Goal: Information Seeking & Learning: Learn about a topic

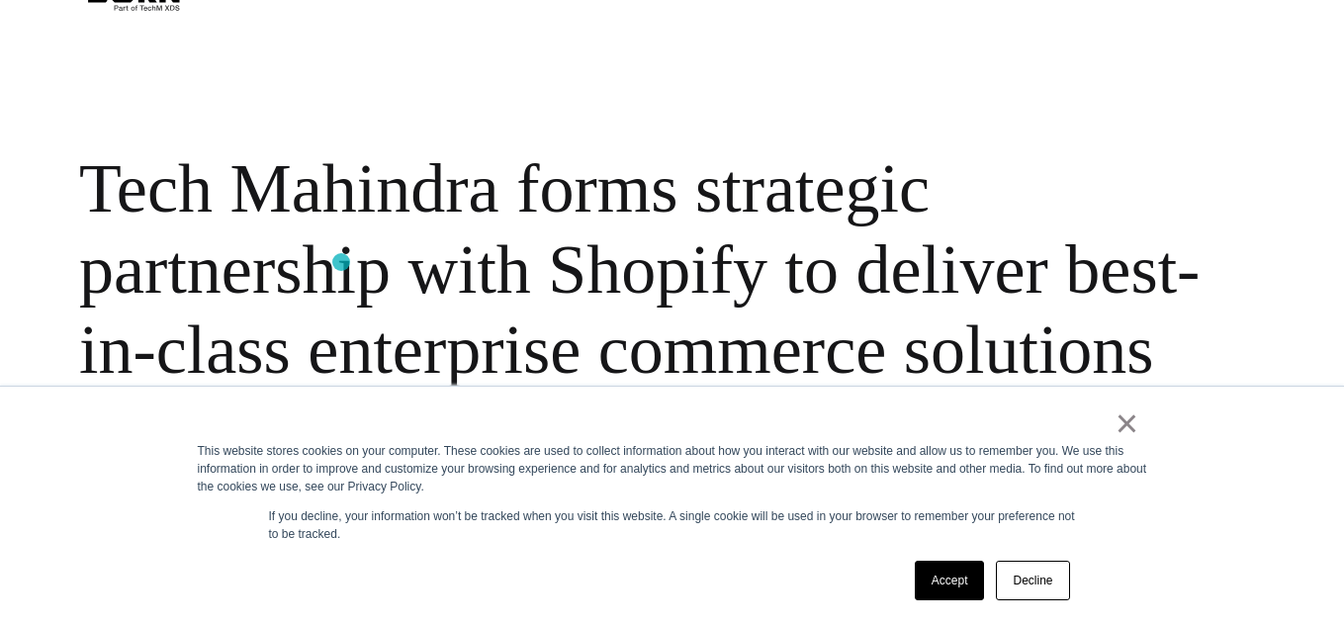
scroll to position [111, 0]
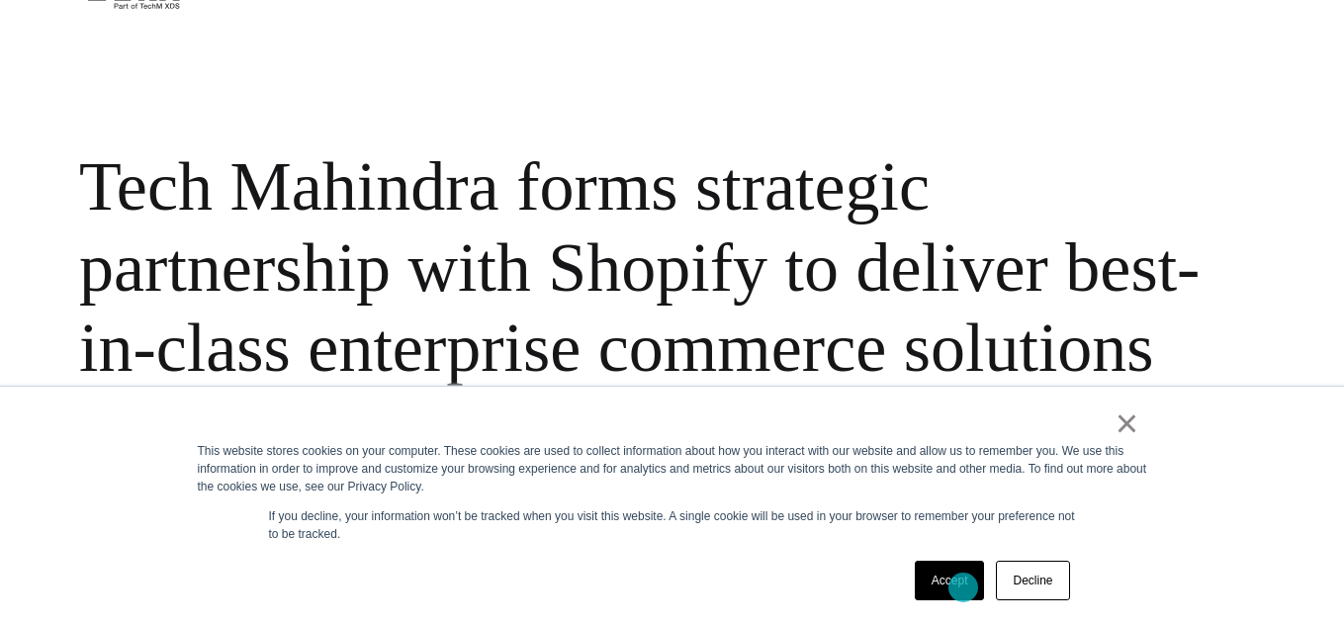
click at [963, 587] on link "Accept" at bounding box center [950, 581] width 70 height 40
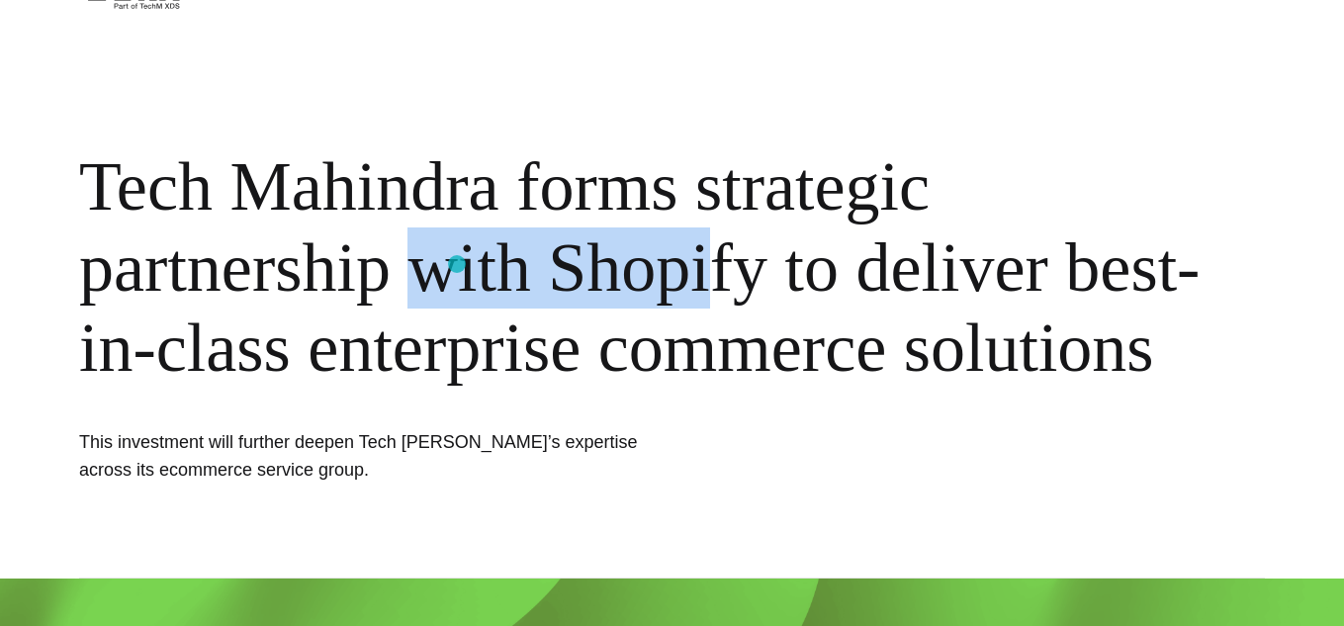
drag, startPoint x: 403, startPoint y: 262, endPoint x: 736, endPoint y: 267, distance: 332.3
click at [736, 267] on div "Tech Mahindra forms strategic partnership with Shopify to deliver best-in-class…" at bounding box center [642, 267] width 1127 height 242
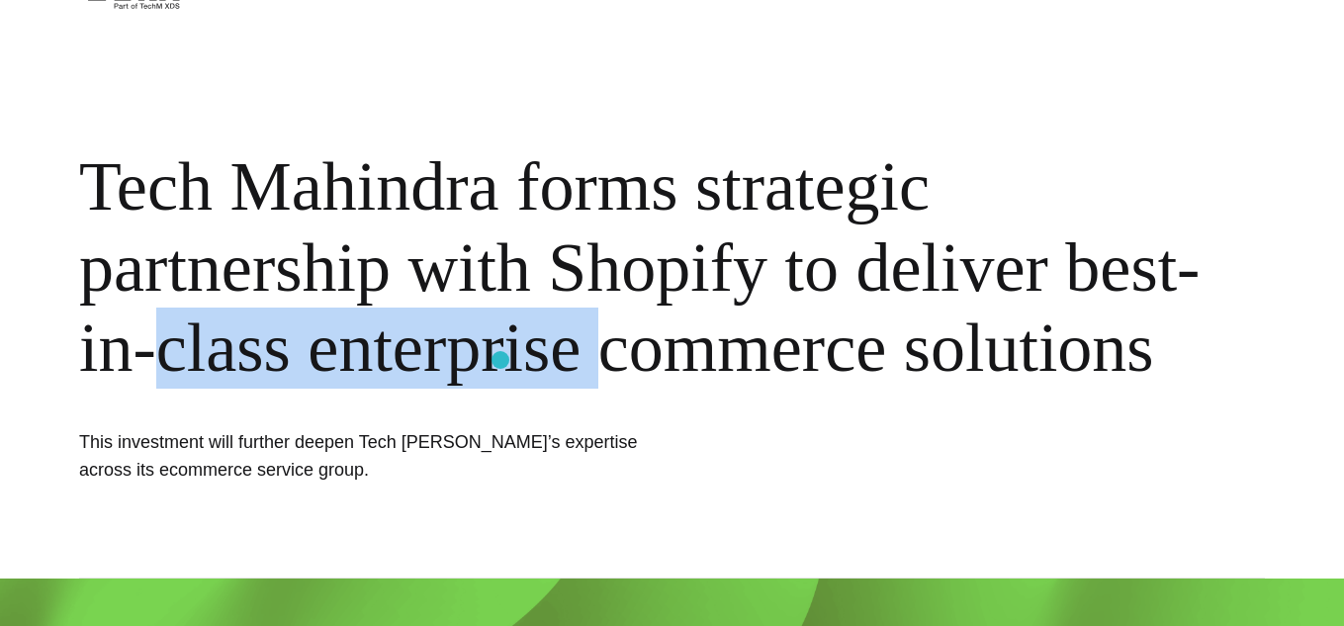
drag, startPoint x: 166, startPoint y: 337, endPoint x: 611, endPoint y: 355, distance: 445.4
click at [611, 355] on div "Tech Mahindra forms strategic partnership with Shopify to deliver best-in-class…" at bounding box center [642, 267] width 1127 height 242
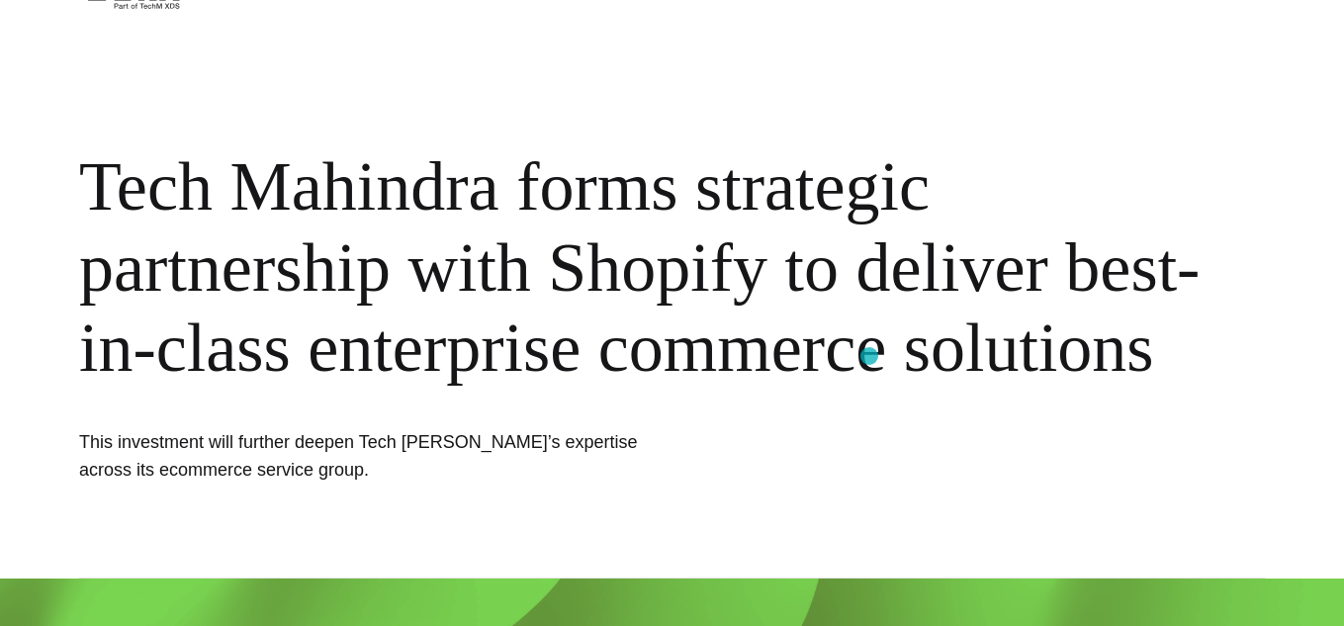
click at [869, 356] on div "Tech Mahindra forms strategic partnership with Shopify to deliver best-in-class…" at bounding box center [642, 267] width 1127 height 242
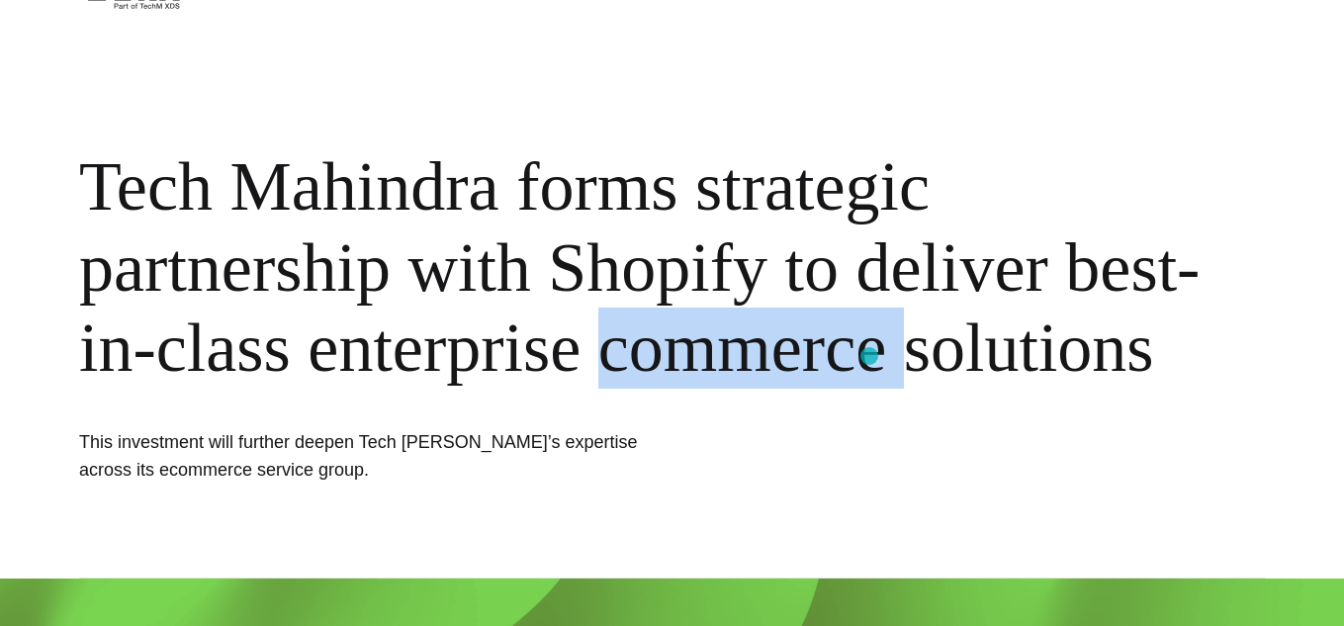
click at [869, 356] on div "Tech Mahindra forms strategic partnership with Shopify to deliver best-in-class…" at bounding box center [642, 267] width 1127 height 242
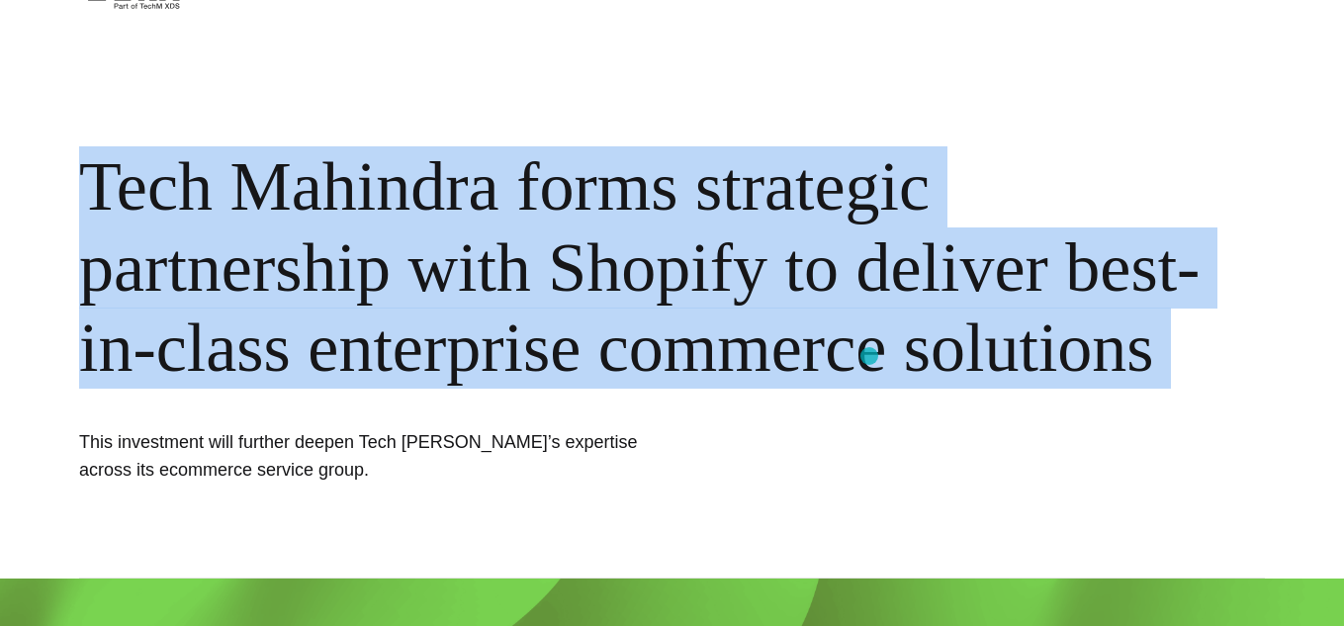
click at [869, 356] on div "Tech Mahindra forms strategic partnership with Shopify to deliver best-in-class…" at bounding box center [642, 267] width 1127 height 242
copy div "Tech Mahindra forms strategic partnership with Shopify to deliver best-in-class…"
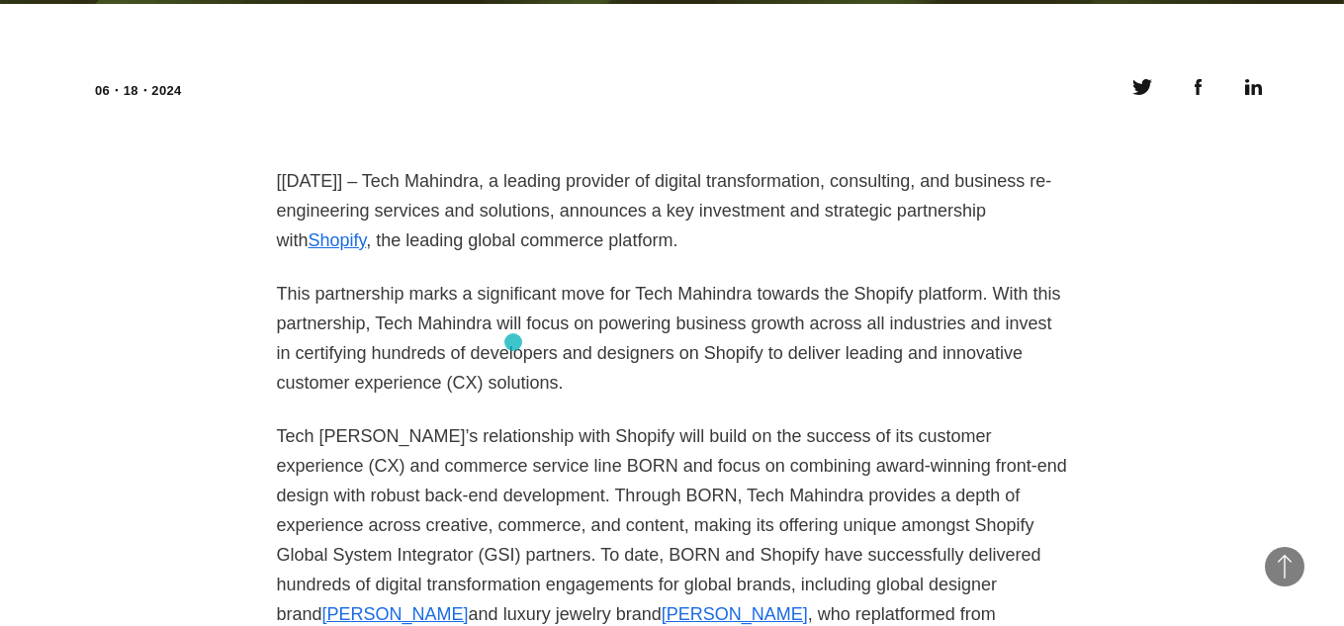
scroll to position [1397, 0]
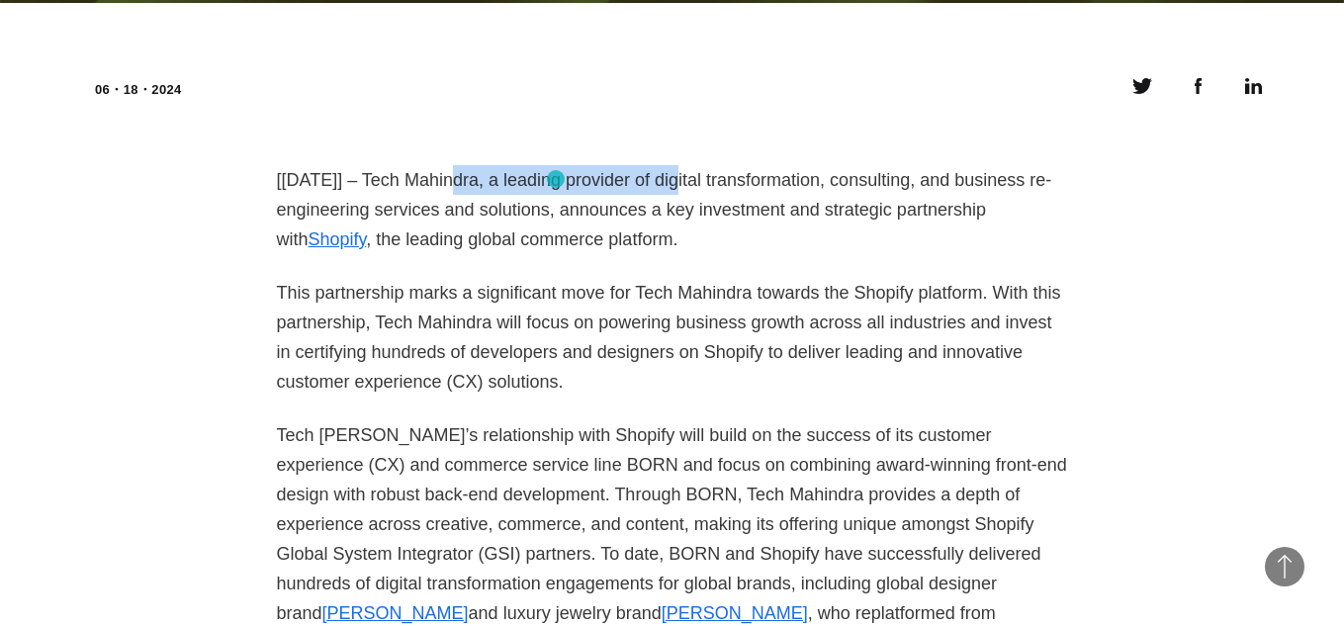
drag, startPoint x: 438, startPoint y: 179, endPoint x: 660, endPoint y: 186, distance: 221.6
click at [660, 186] on p "[[DATE]] – Tech Mahindra, a leading provider of digital transformation, consult…" at bounding box center [672, 209] width 791 height 89
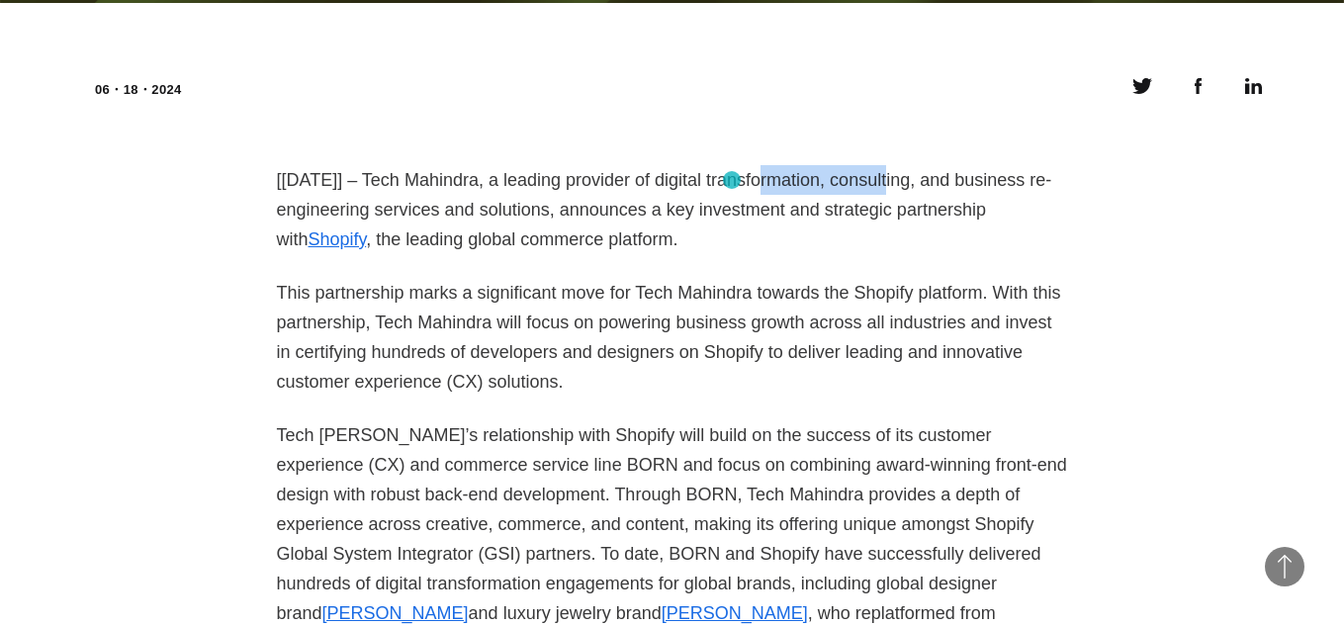
drag, startPoint x: 732, startPoint y: 180, endPoint x: 928, endPoint y: 185, distance: 195.9
click at [928, 185] on p "[[DATE]] – Tech Mahindra, a leading provider of digital transformation, consult…" at bounding box center [672, 209] width 791 height 89
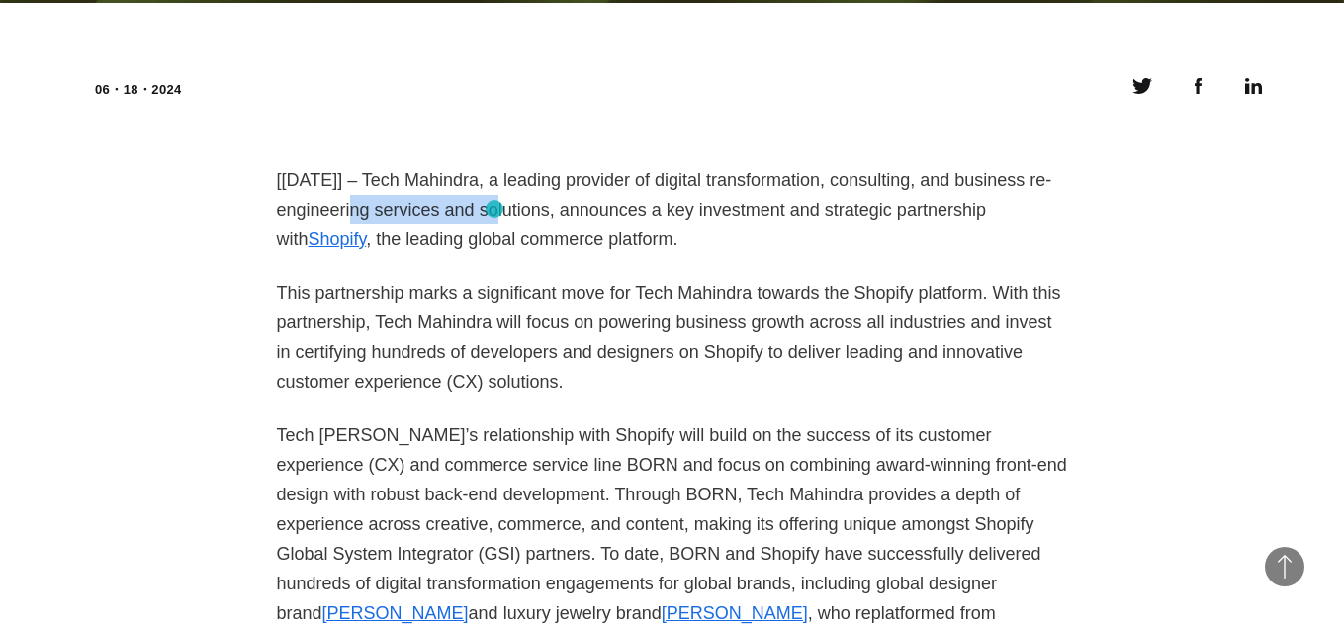
drag, startPoint x: 339, startPoint y: 211, endPoint x: 557, endPoint y: 209, distance: 217.6
click at [557, 209] on p "[[DATE]] – Tech Mahindra, a leading provider of digital transformation, consult…" at bounding box center [672, 209] width 791 height 89
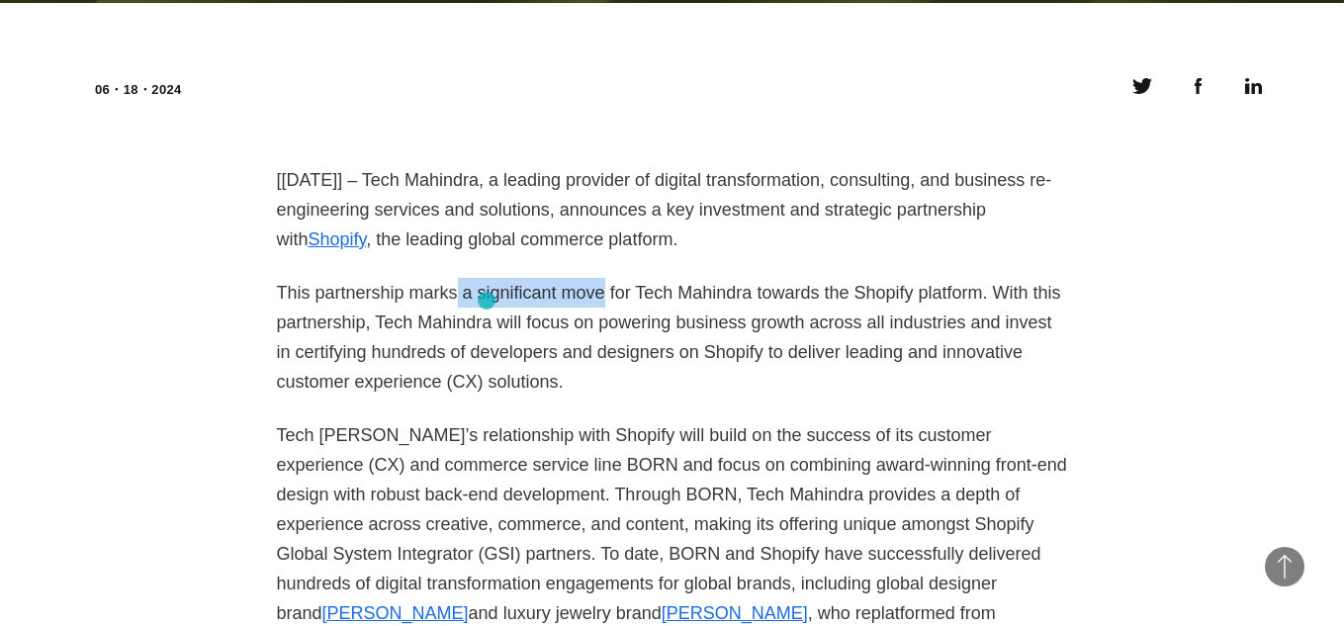
drag, startPoint x: 447, startPoint y: 302, endPoint x: 662, endPoint y: 303, distance: 214.6
click at [662, 303] on p "This partnership marks a significant move for Tech Mahindra towards the Shopify…" at bounding box center [672, 337] width 791 height 119
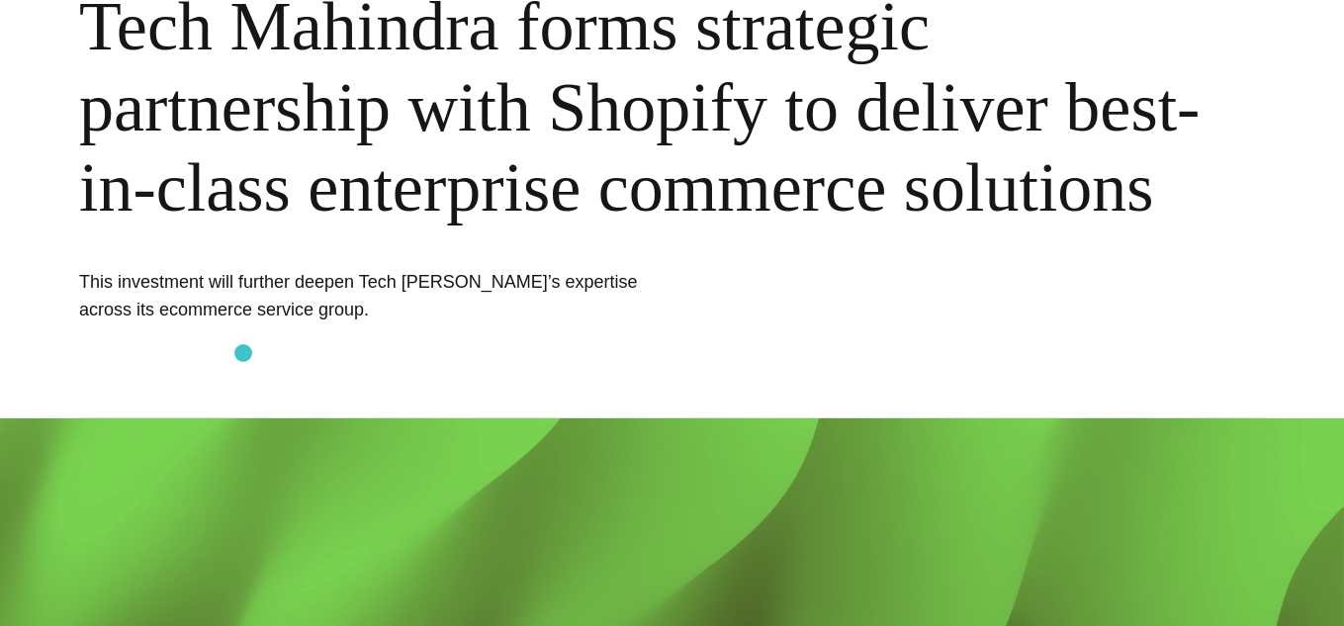
scroll to position [270, 0]
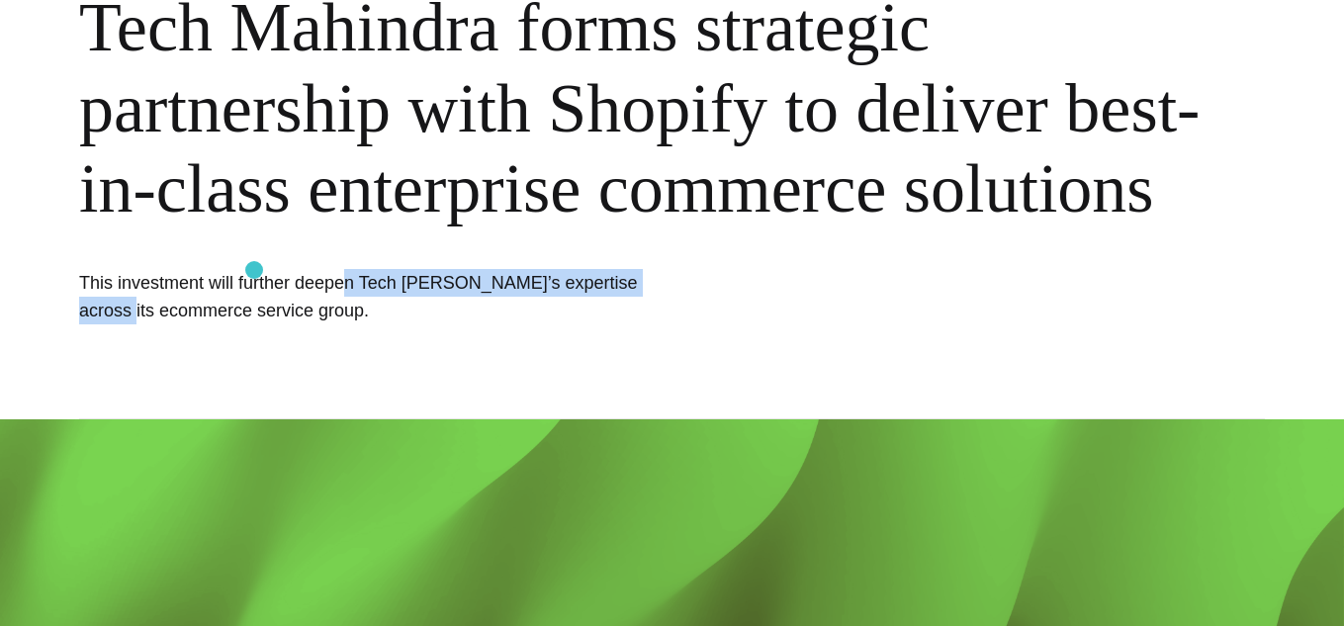
drag, startPoint x: 242, startPoint y: 272, endPoint x: 571, endPoint y: 293, distance: 329.0
click at [571, 293] on h1 "This investment will further deepen Tech [PERSON_NAME]’s expertise across its e…" at bounding box center [375, 296] width 593 height 55
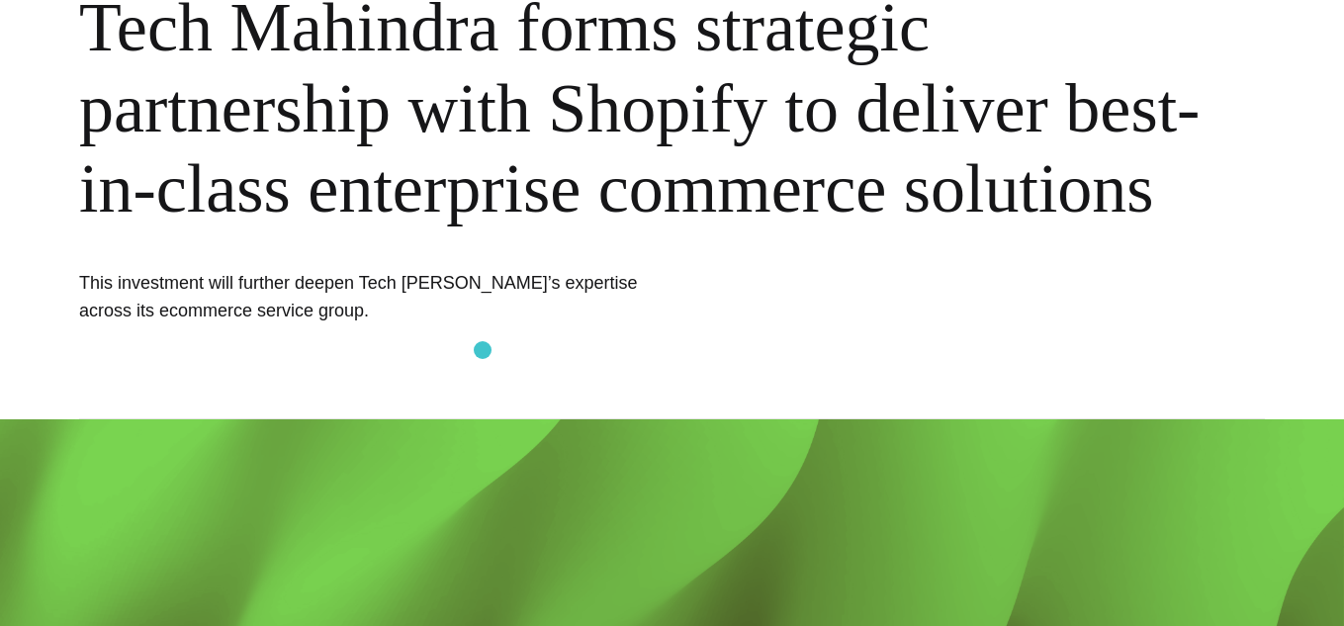
click at [483, 350] on div "BORN News Tech Mahindra forms strategic partnership with Shopify to deliver bes…" at bounding box center [672, 74] width 1344 height 689
